Goal: Information Seeking & Learning: Find specific fact

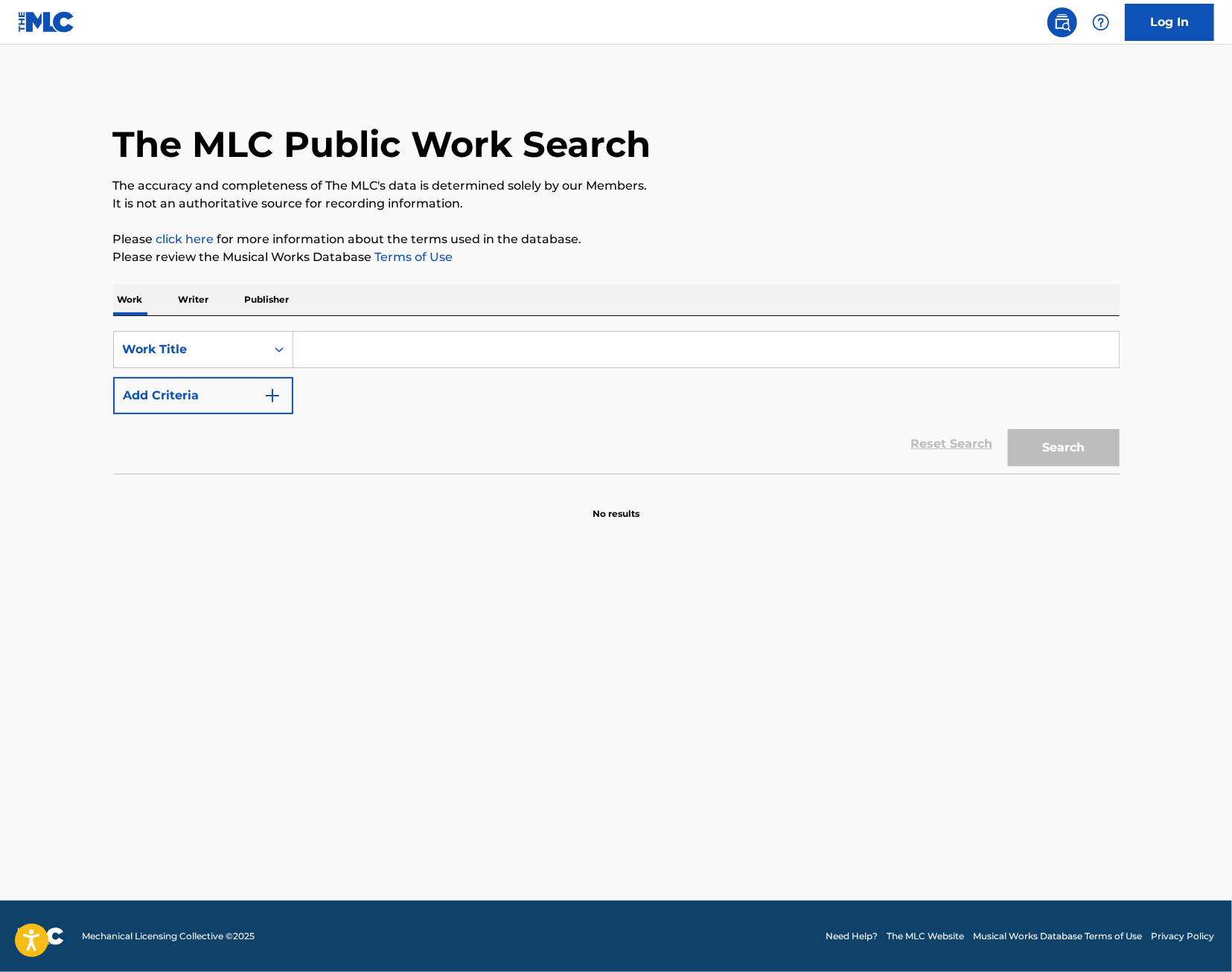
click at [354, 351] on input "Search Form" at bounding box center [705, 350] width 825 height 36
type input "Co-Ed"
click at [282, 390] on button "Add Criteria" at bounding box center [204, 396] width 180 height 37
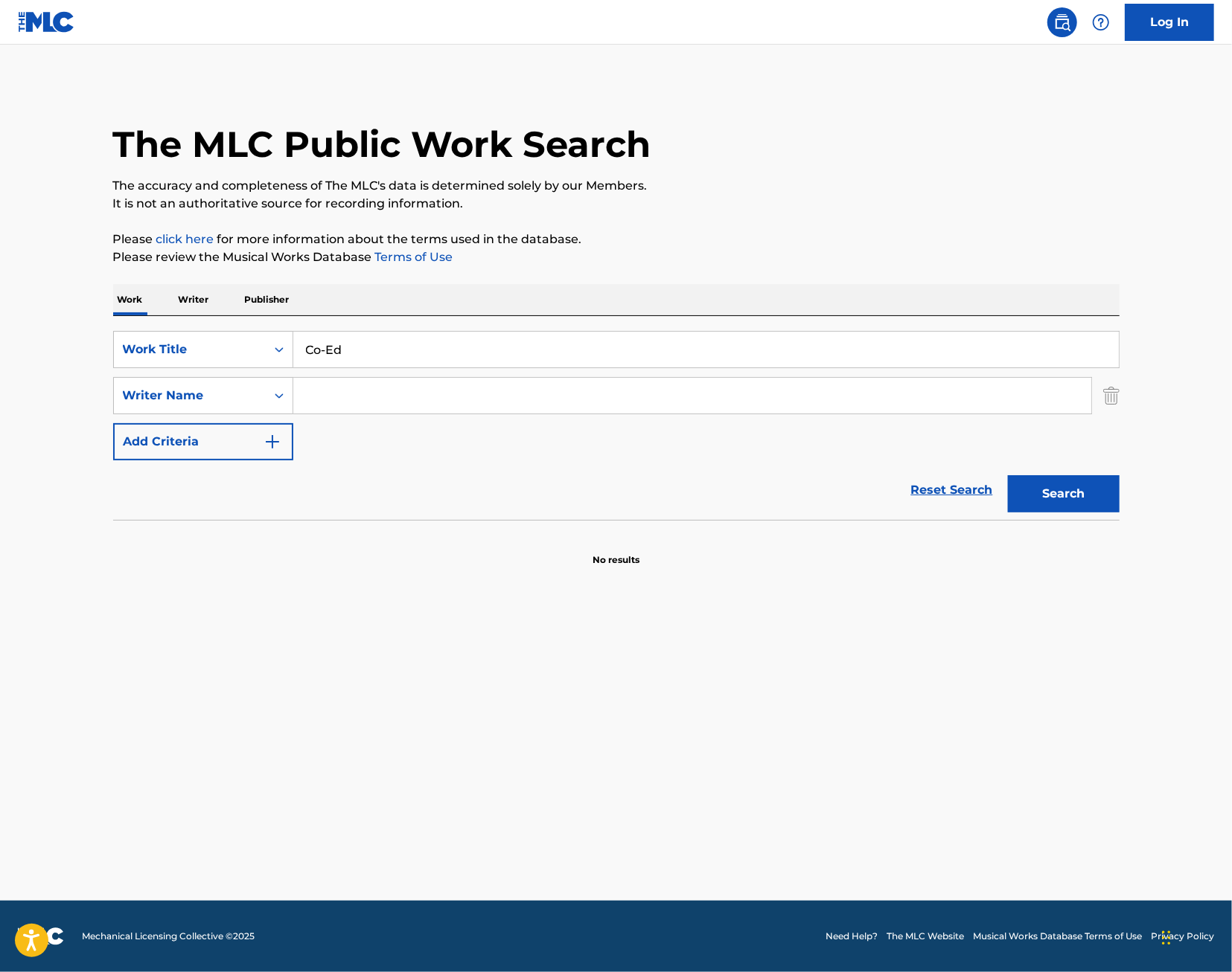
click at [331, 391] on input "Search Form" at bounding box center [692, 395] width 798 height 36
type input "S"
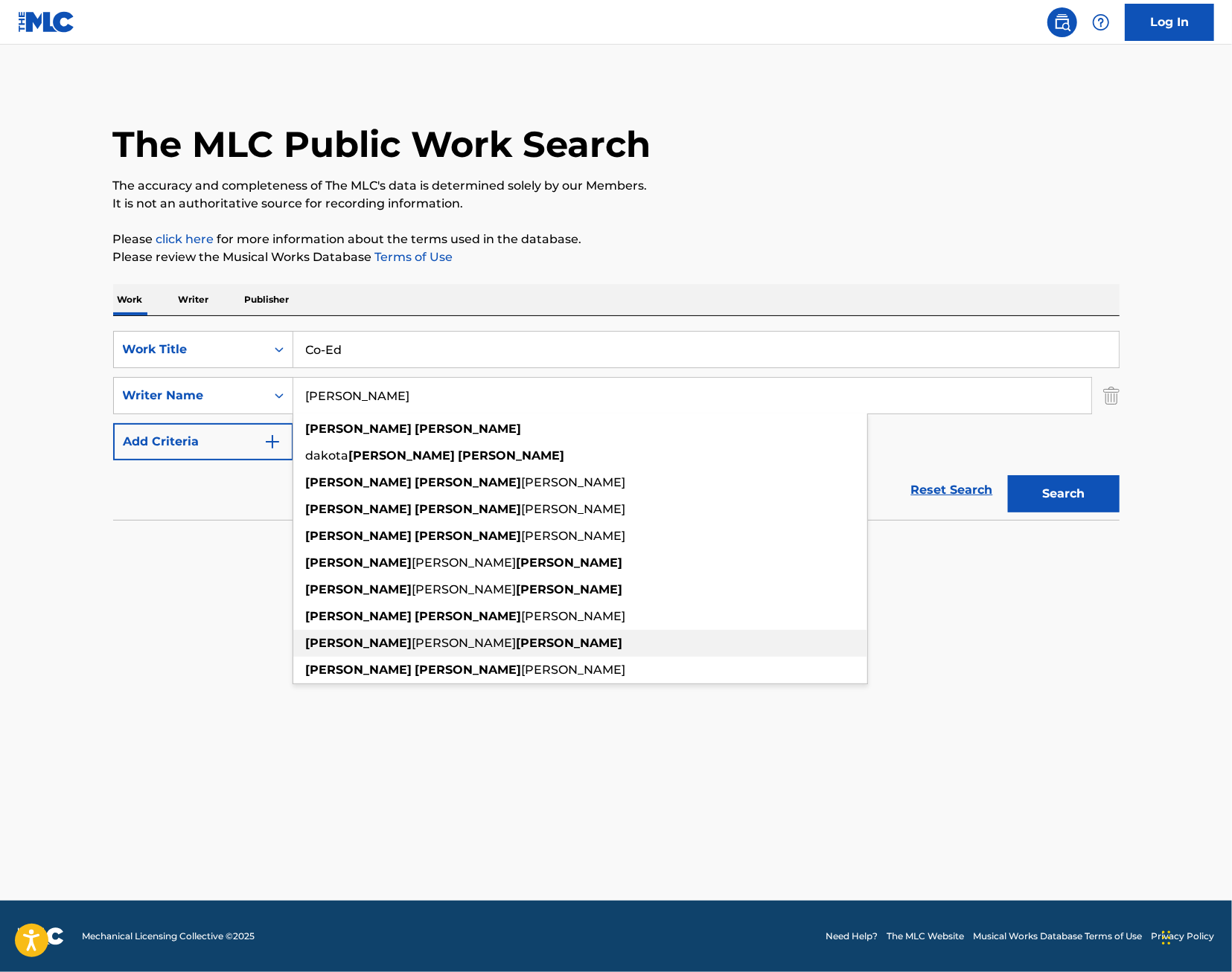
type input "[PERSON_NAME]"
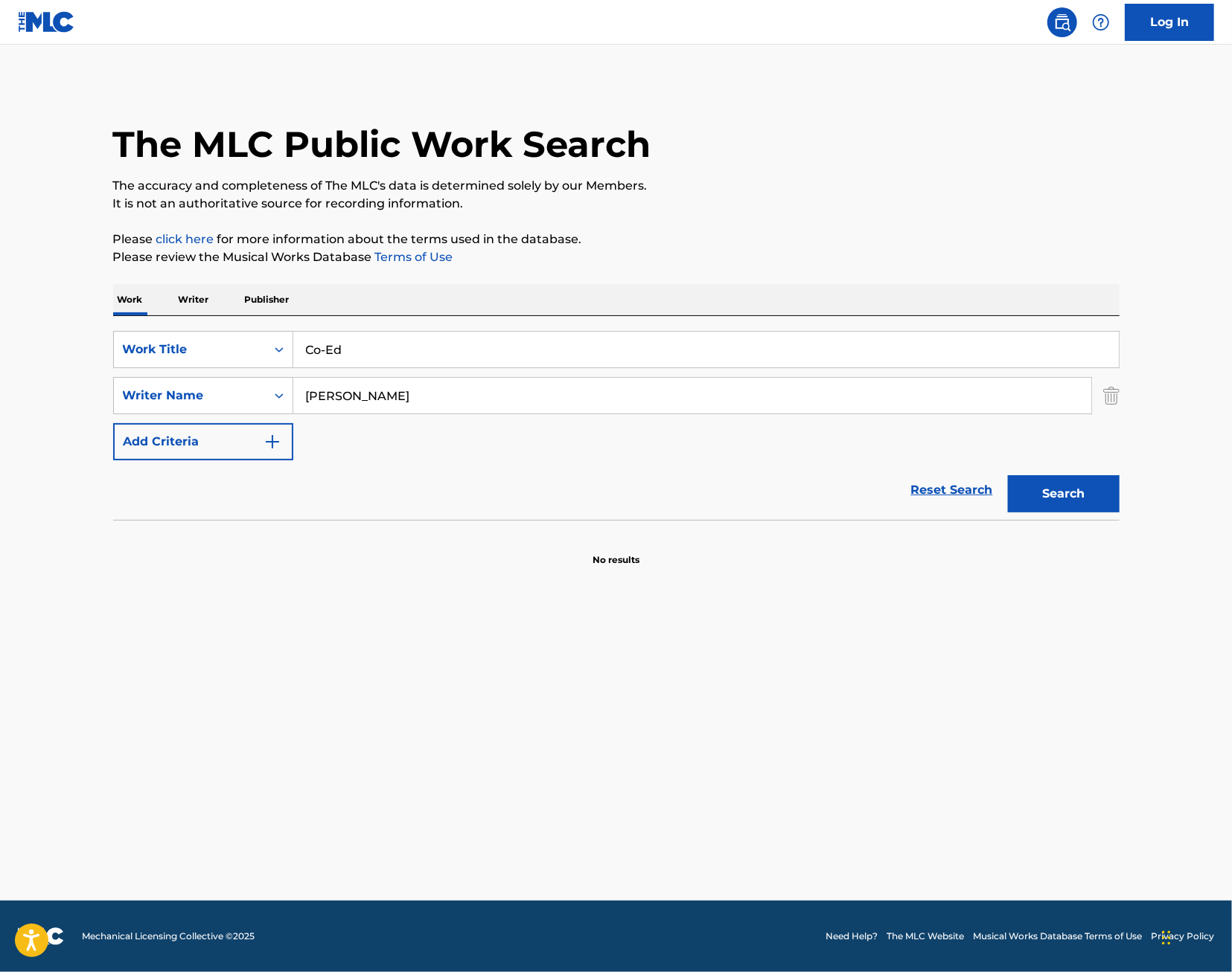
click at [884, 628] on main "The MLC Public Work Search The accuracy and completeness of The MLC's data is d…" at bounding box center [616, 472] width 1232 height 856
click at [1145, 496] on main "The MLC Public Work Search The accuracy and completeness of The MLC's data is d…" at bounding box center [616, 472] width 1232 height 856
click at [1104, 497] on button "Search" at bounding box center [1063, 494] width 112 height 37
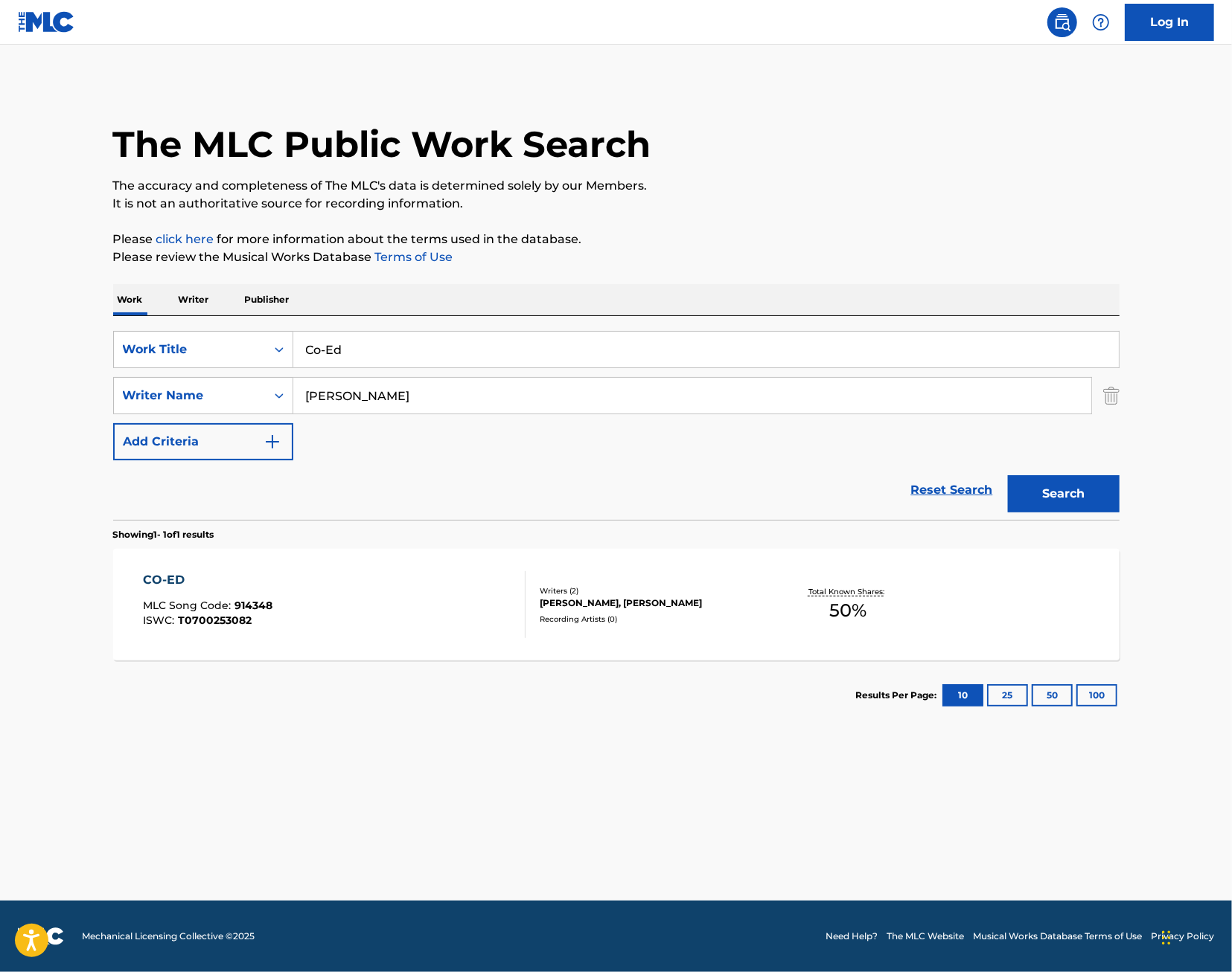
click at [404, 608] on div "CO-ED MLC Song Code : 914348 ISWC : T0700253082" at bounding box center [334, 604] width 382 height 67
